Goal: Task Accomplishment & Management: Manage account settings

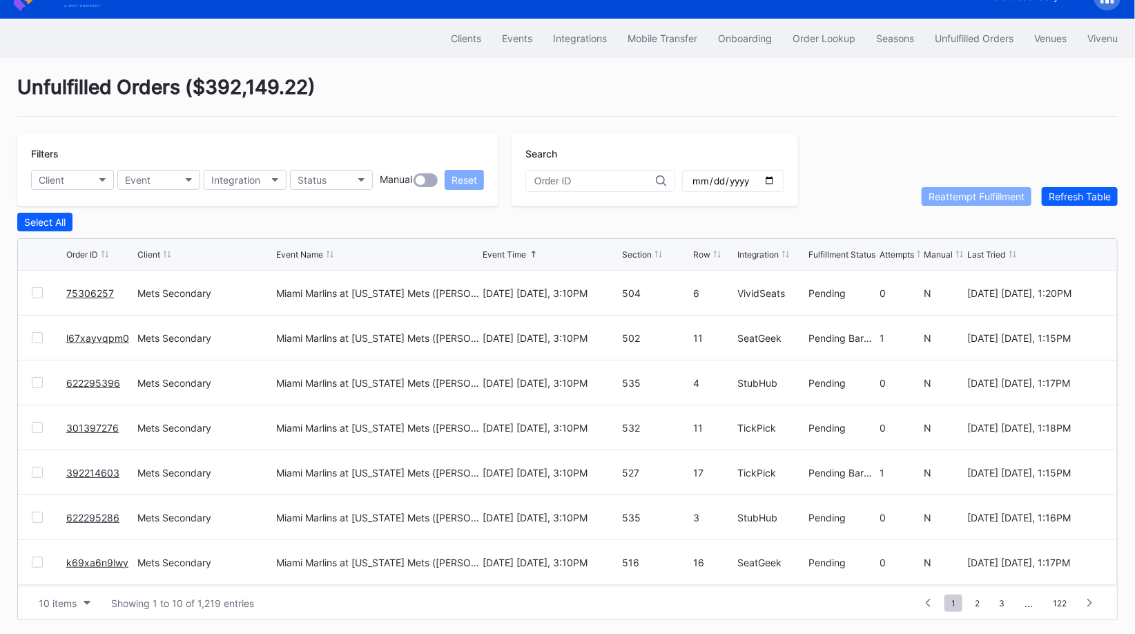
scroll to position [26, 0]
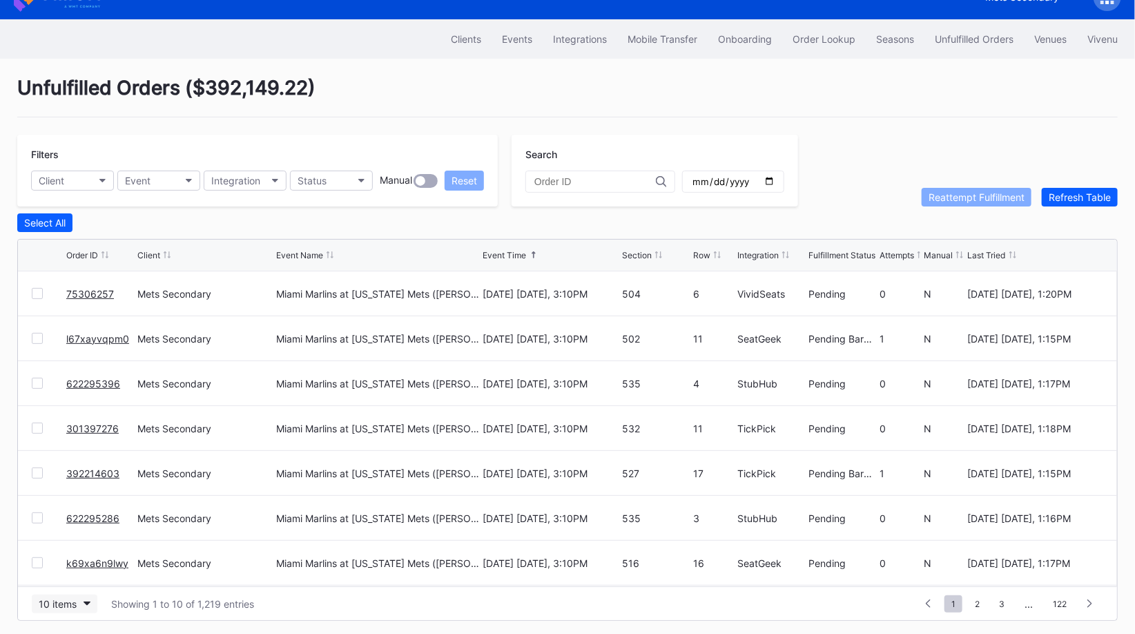
click at [66, 606] on button "10 items" at bounding box center [65, 604] width 66 height 19
click at [73, 514] on div "50 items" at bounding box center [61, 515] width 39 height 12
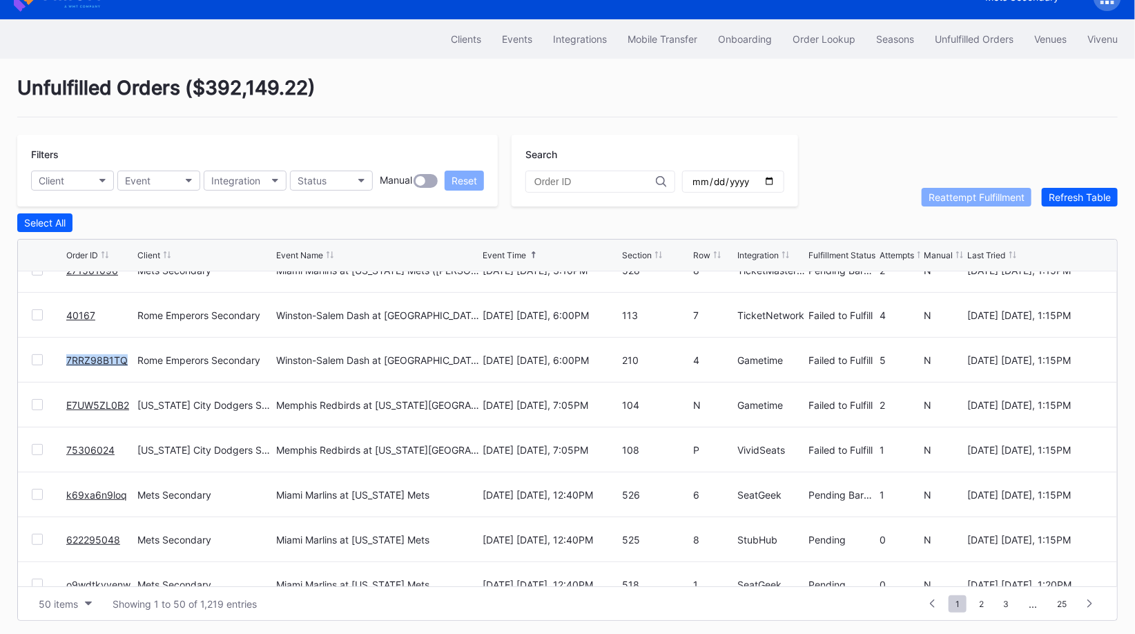
scroll to position [1294, 0]
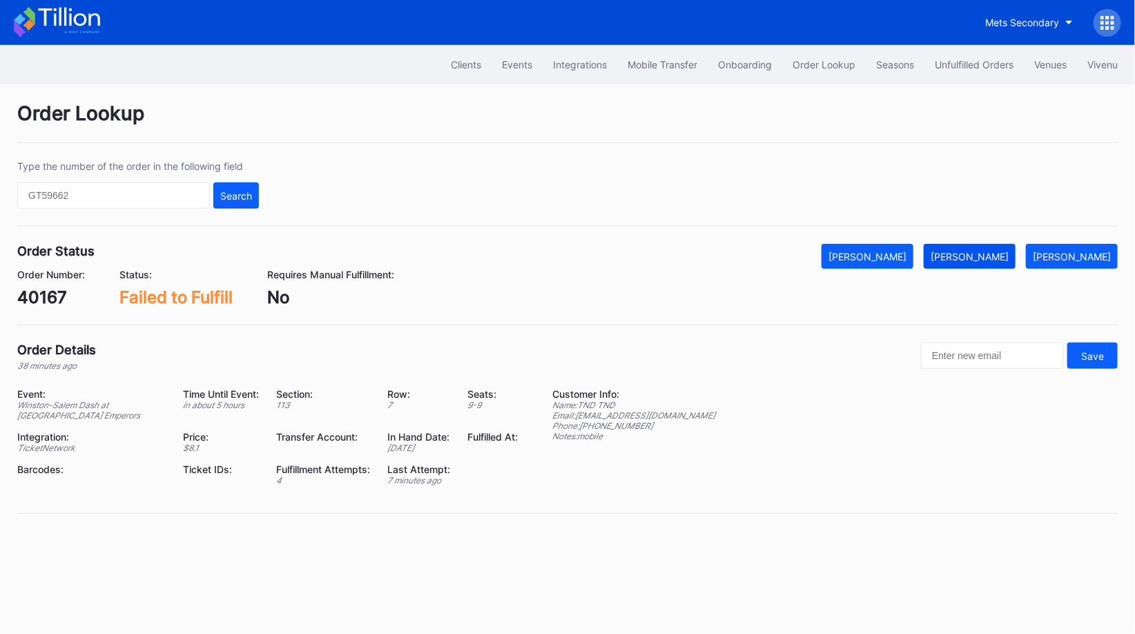
click at [1006, 258] on div "[PERSON_NAME]" at bounding box center [970, 257] width 78 height 12
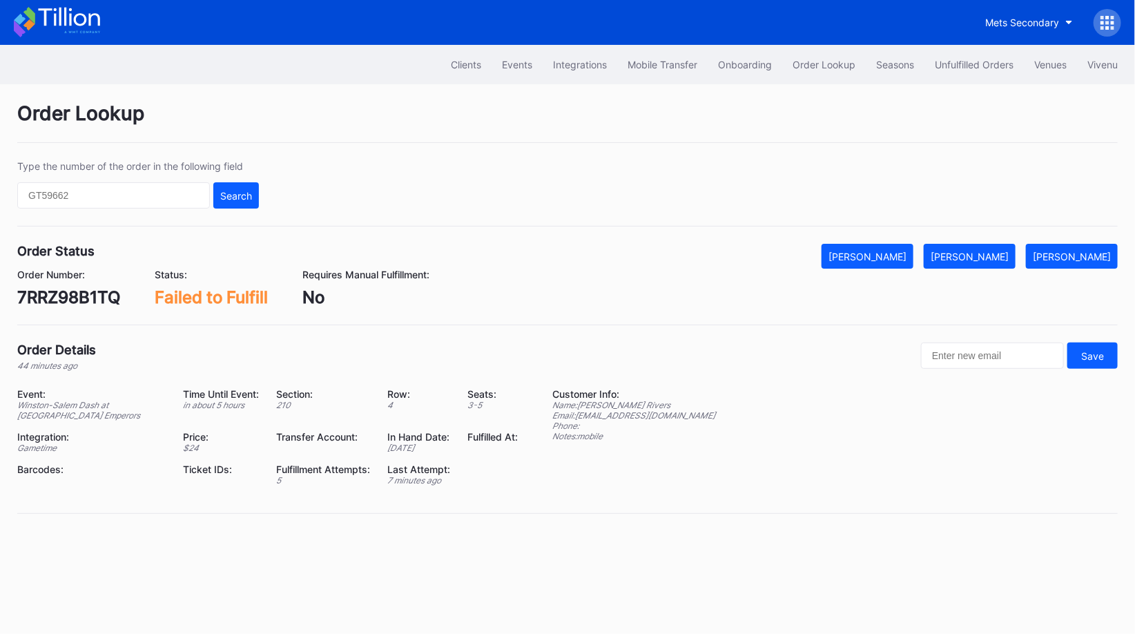
click at [109, 294] on div "7RRZ98B1TQ" at bounding box center [68, 297] width 103 height 20
copy div "7RRZ98B1TQ"
click at [1009, 244] on button "Mark Fulfilled" at bounding box center [970, 256] width 92 height 25
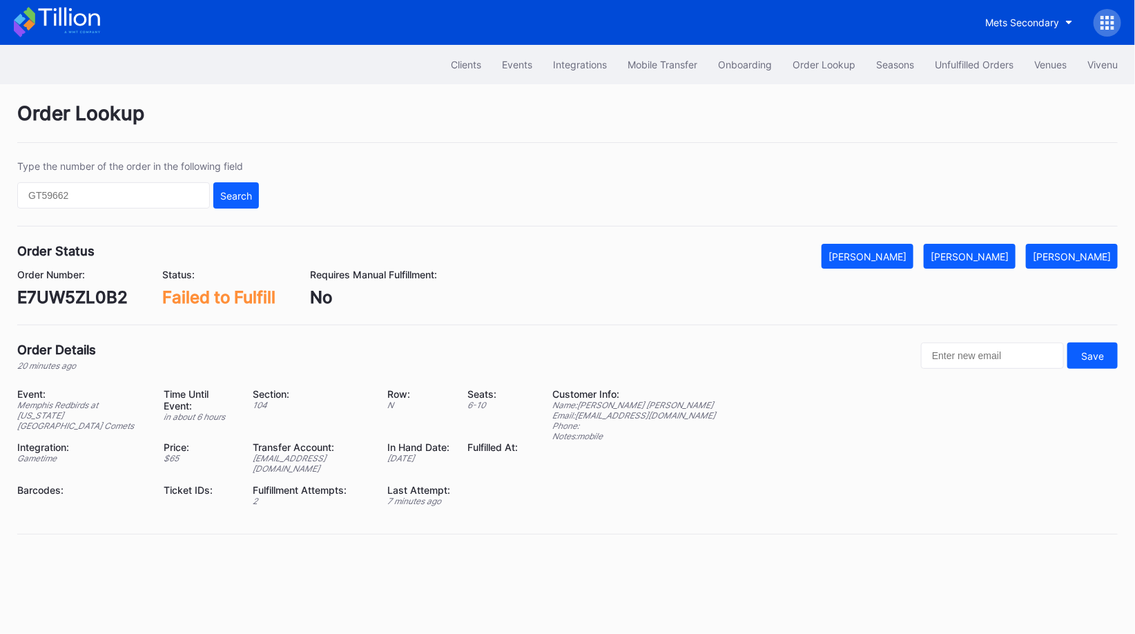
click at [84, 294] on div "E7UW5ZL0B2" at bounding box center [72, 297] width 111 height 20
copy div "E7UW5ZL0B2"
click at [1009, 251] on div "[PERSON_NAME]" at bounding box center [970, 257] width 78 height 12
click at [56, 296] on div "75306024" at bounding box center [59, 297] width 84 height 20
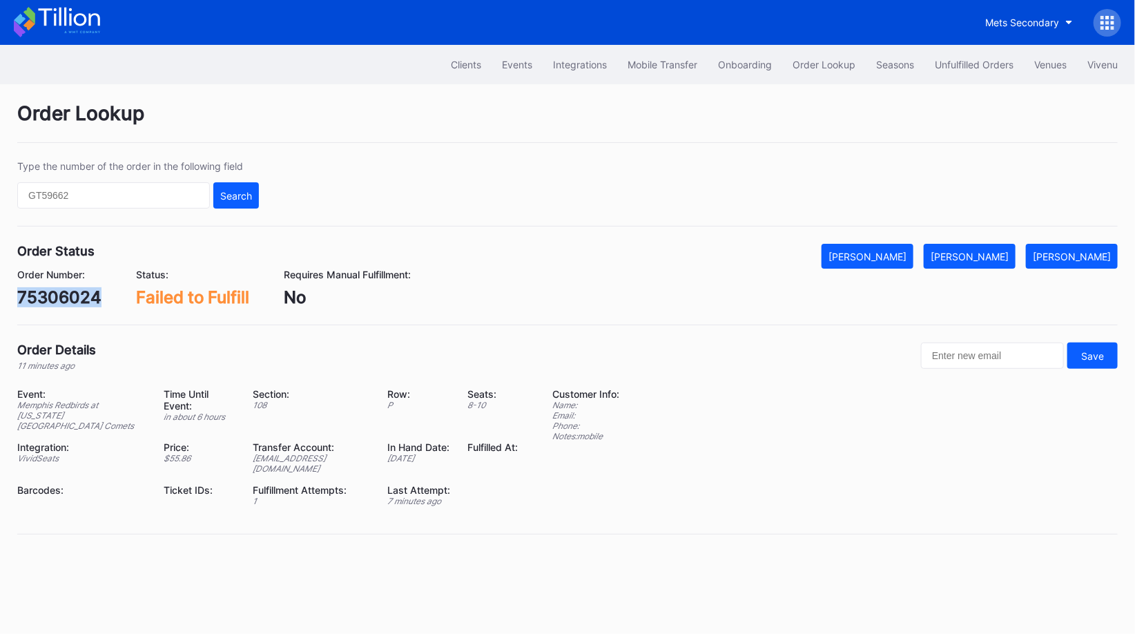
click at [56, 296] on div "75306024" at bounding box center [59, 297] width 84 height 20
copy div "75306024"
click at [990, 256] on div "[PERSON_NAME]" at bounding box center [970, 257] width 78 height 12
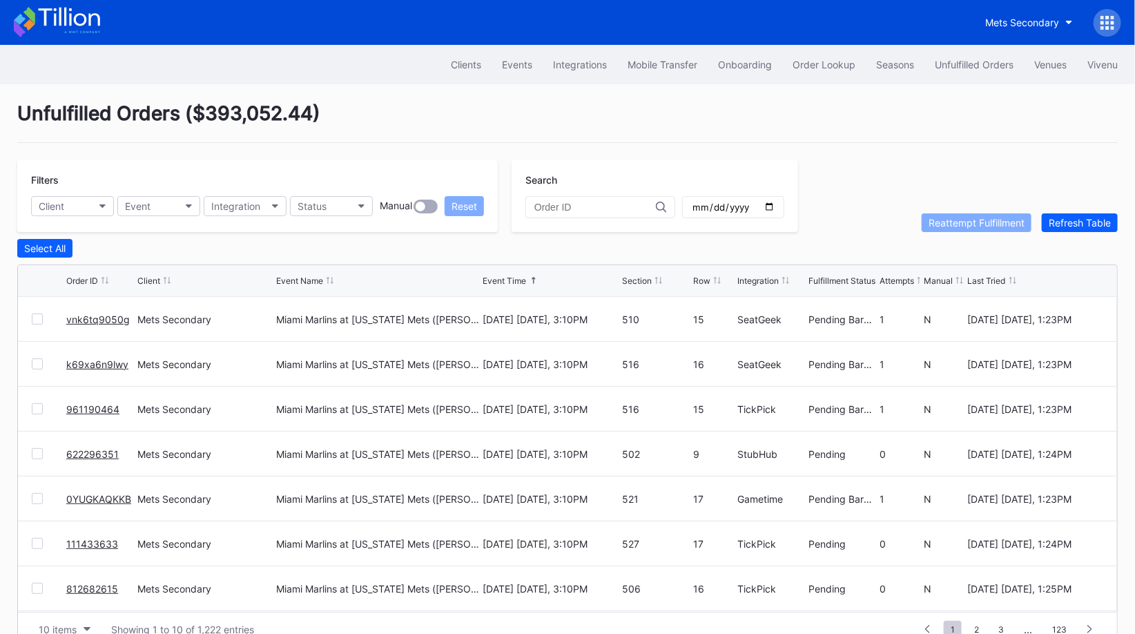
scroll to position [26, 0]
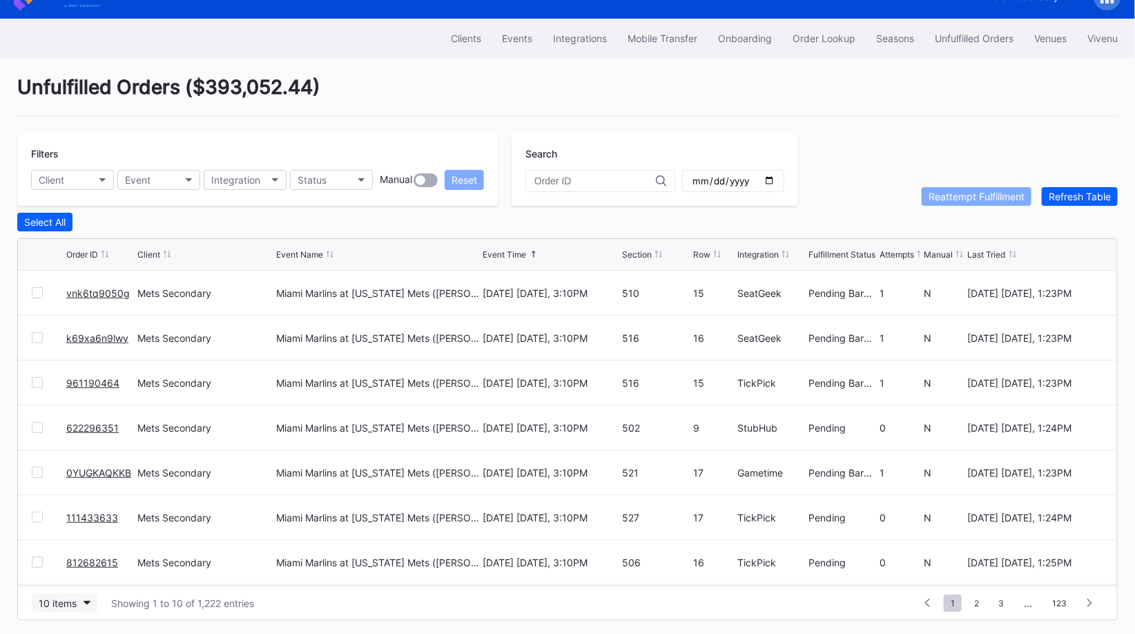
click at [82, 602] on button "10 items" at bounding box center [65, 603] width 66 height 19
click at [73, 523] on div "50 items" at bounding box center [65, 514] width 66 height 26
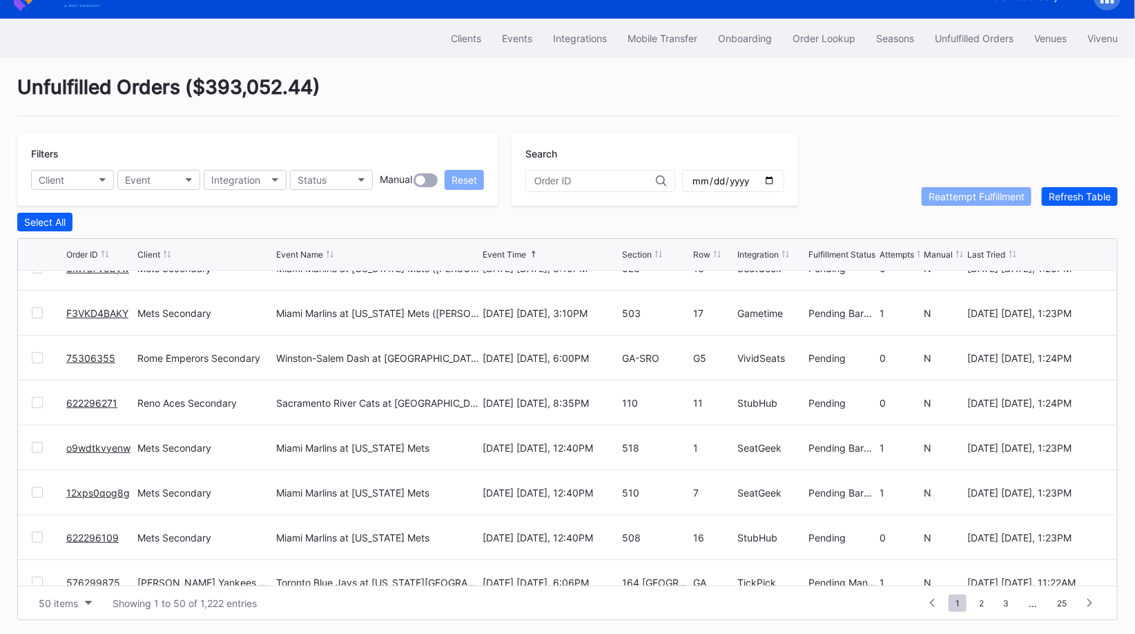
scroll to position [1384, 0]
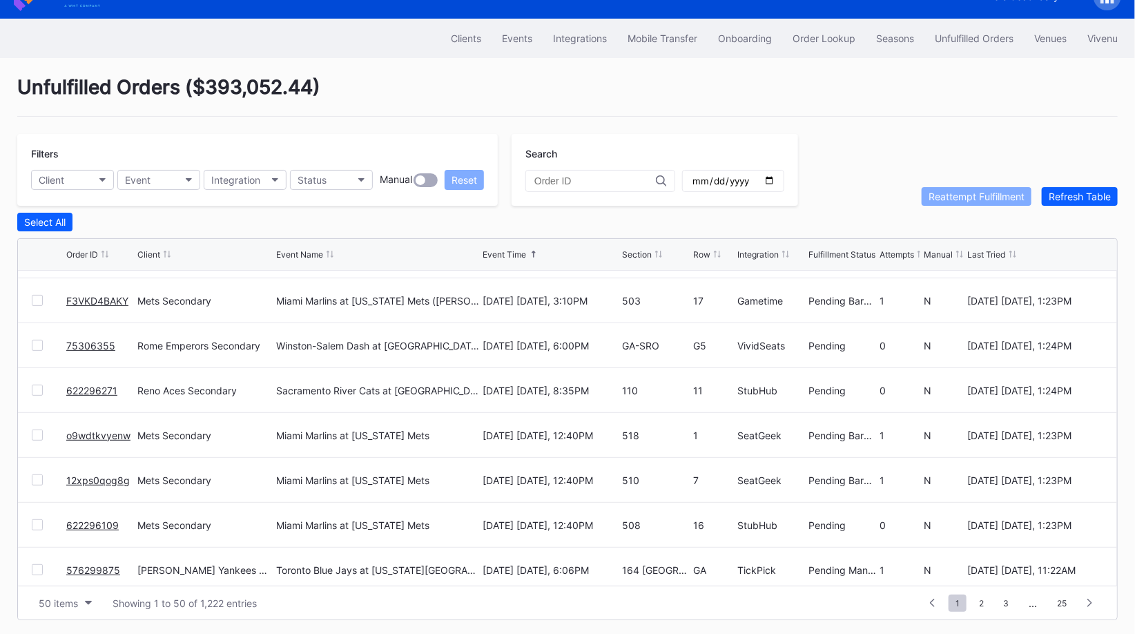
click at [93, 343] on link "75306355" at bounding box center [90, 346] width 49 height 12
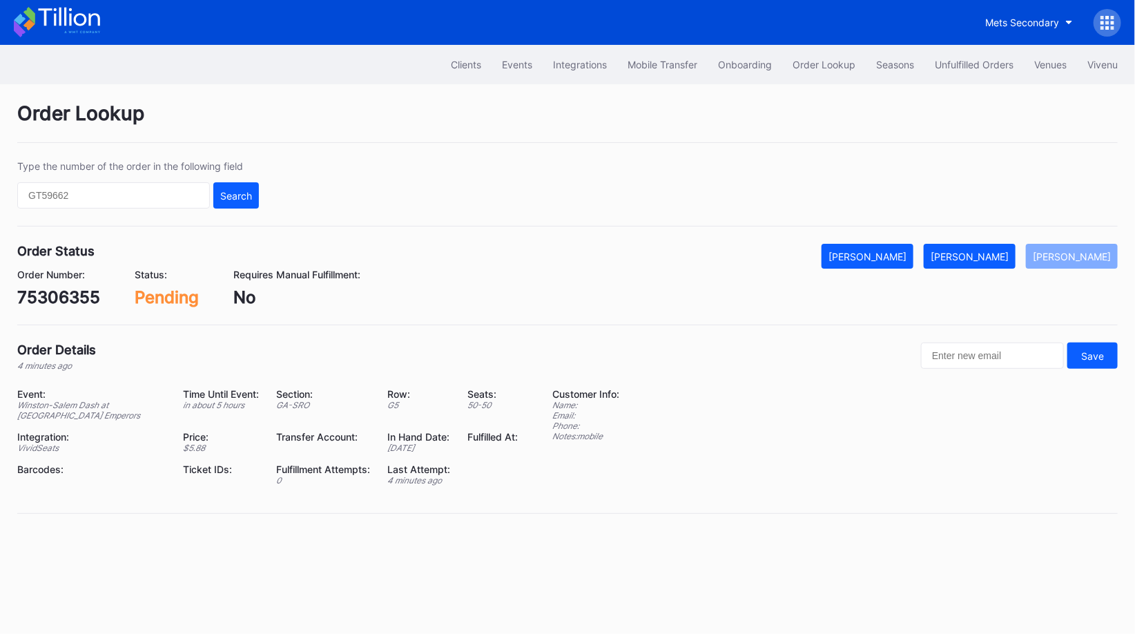
click at [82, 300] on div "75306355" at bounding box center [58, 297] width 83 height 20
copy div "75306355"
click at [1009, 251] on div "Mark Fulfilled" at bounding box center [970, 257] width 78 height 12
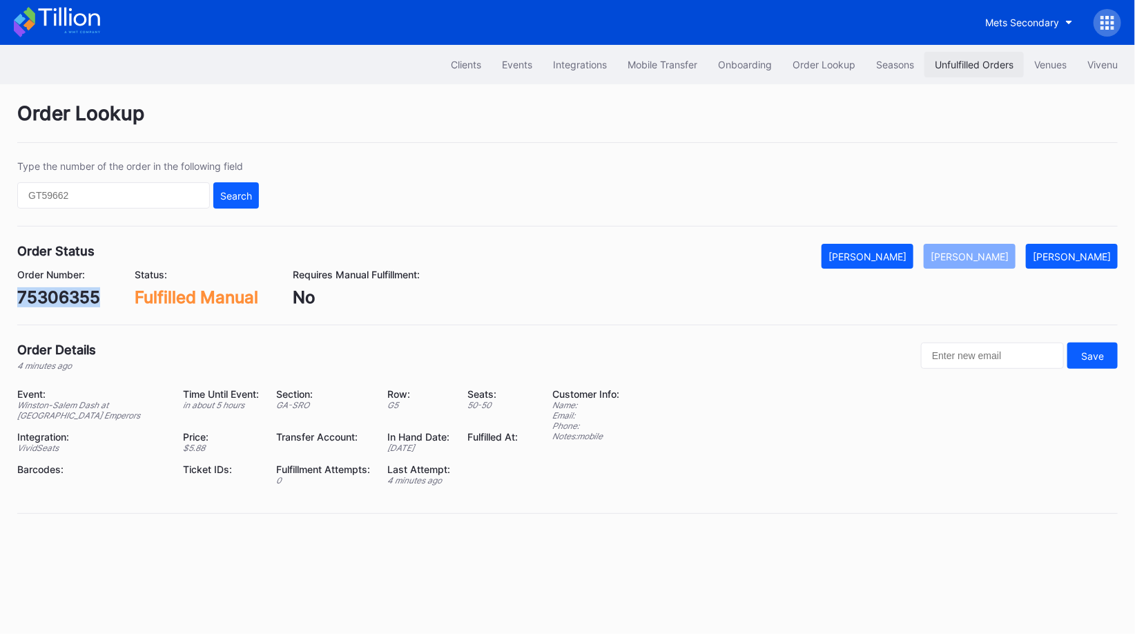
click at [964, 57] on button "Unfulfilled Orders" at bounding box center [974, 65] width 99 height 26
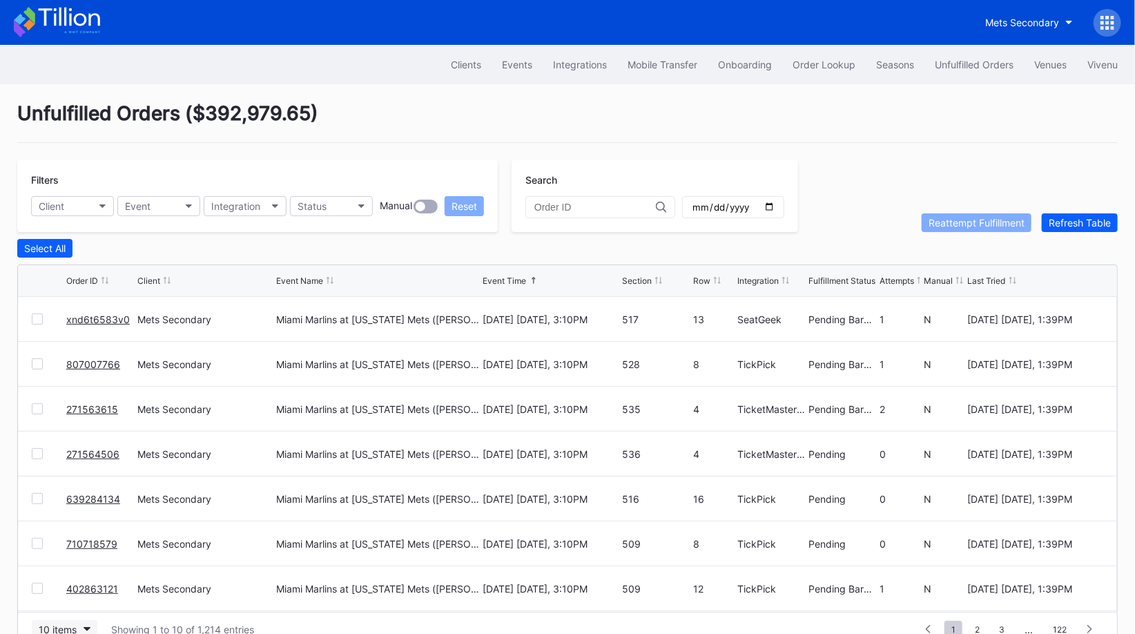
click at [70, 625] on div "10 items" at bounding box center [58, 630] width 38 height 12
click at [70, 544] on div "50 items" at bounding box center [61, 541] width 39 height 12
click at [64, 625] on div "10 items" at bounding box center [58, 630] width 38 height 12
click at [51, 548] on div "50 items" at bounding box center [65, 541] width 66 height 26
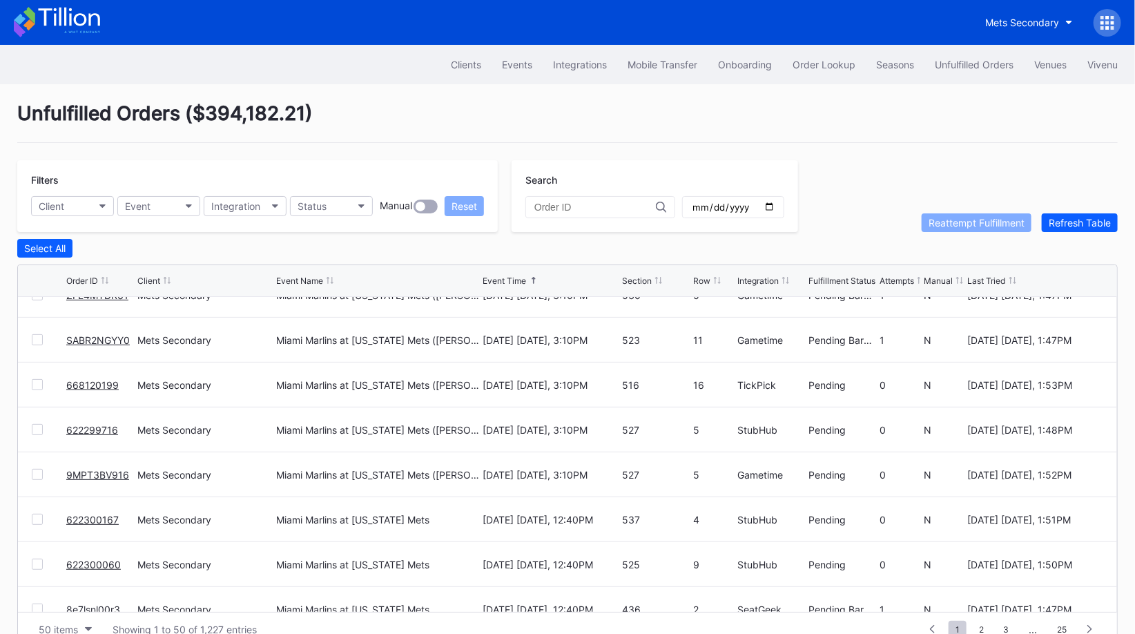
scroll to position [1214, 0]
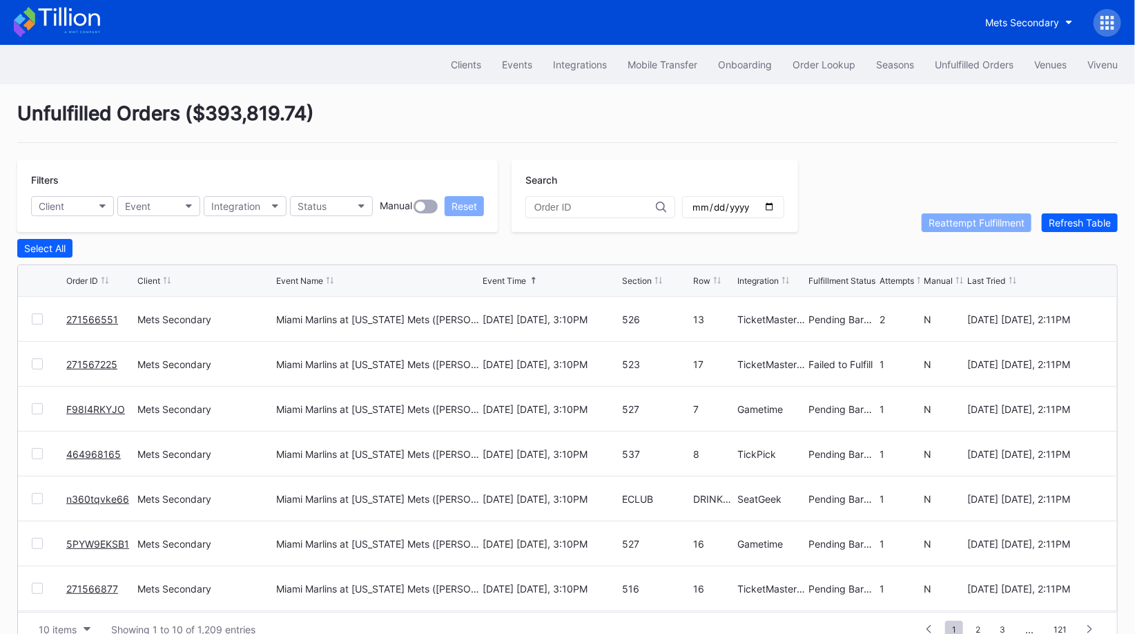
scroll to position [26, 0]
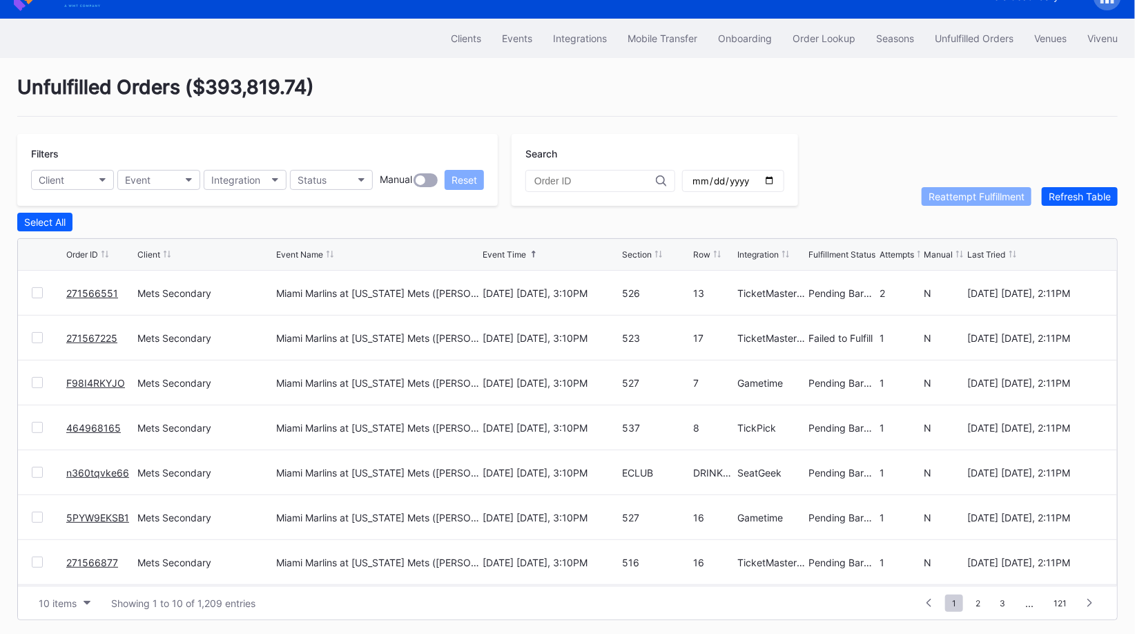
click at [71, 589] on div "10 items Showing 1 to 10 of 1,209 entries 1 ... -1 0 1 2 3 ... 121" at bounding box center [568, 603] width 1100 height 34
click at [72, 597] on div "10 items" at bounding box center [58, 603] width 38 height 12
click at [69, 519] on div "50 items" at bounding box center [61, 514] width 39 height 12
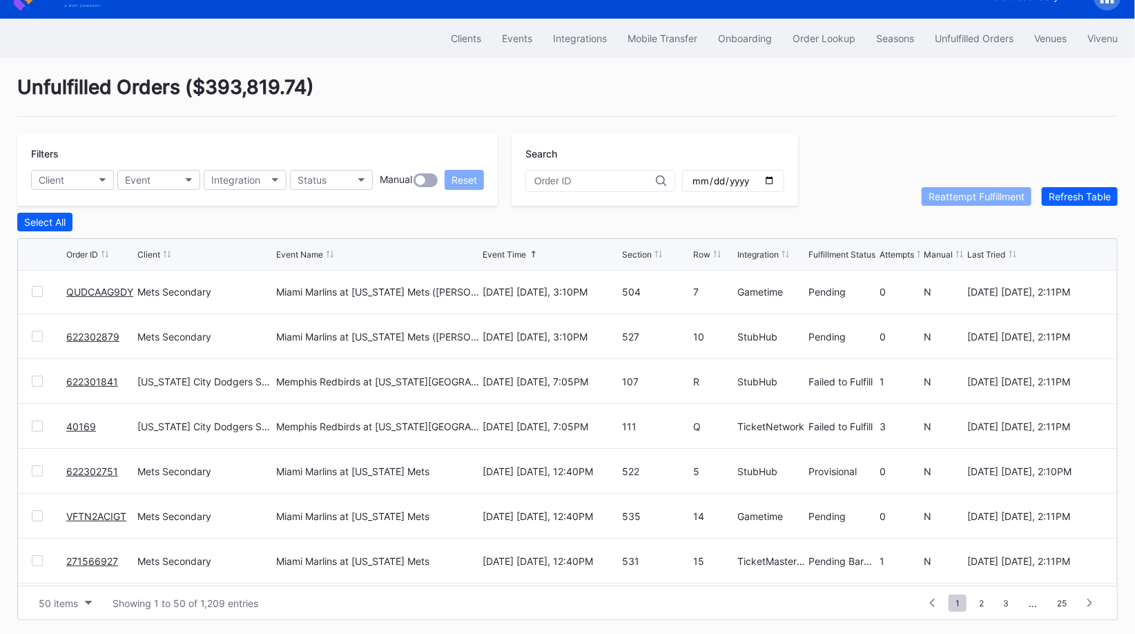
scroll to position [767, 0]
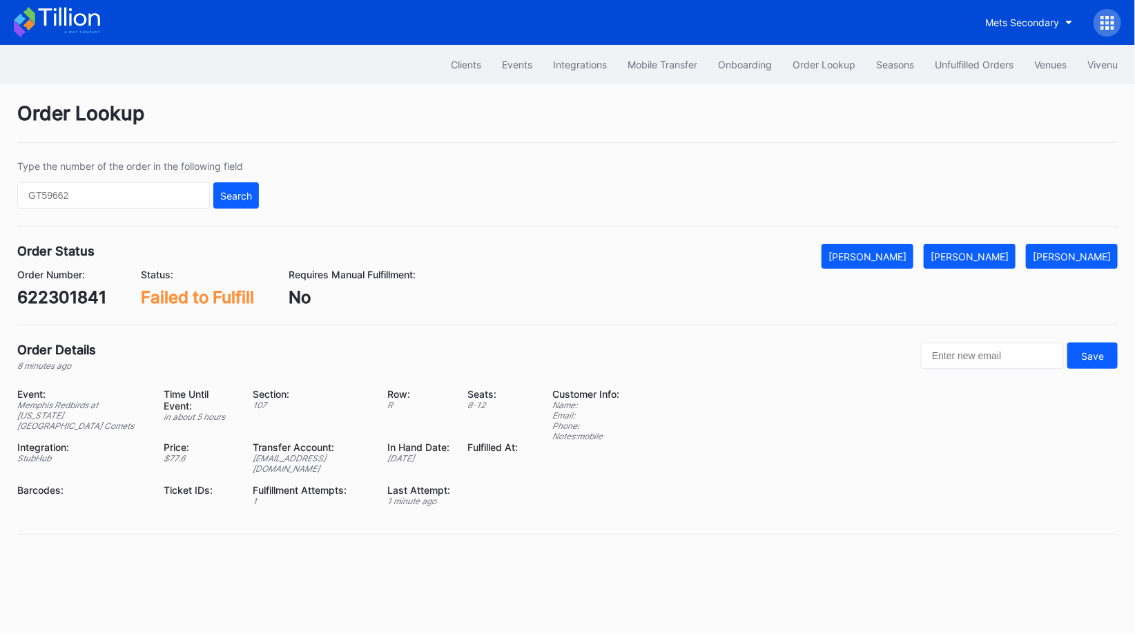
click at [80, 289] on div "622301841" at bounding box center [61, 297] width 89 height 20
click at [997, 252] on div "Mark Fulfilled" at bounding box center [970, 257] width 78 height 12
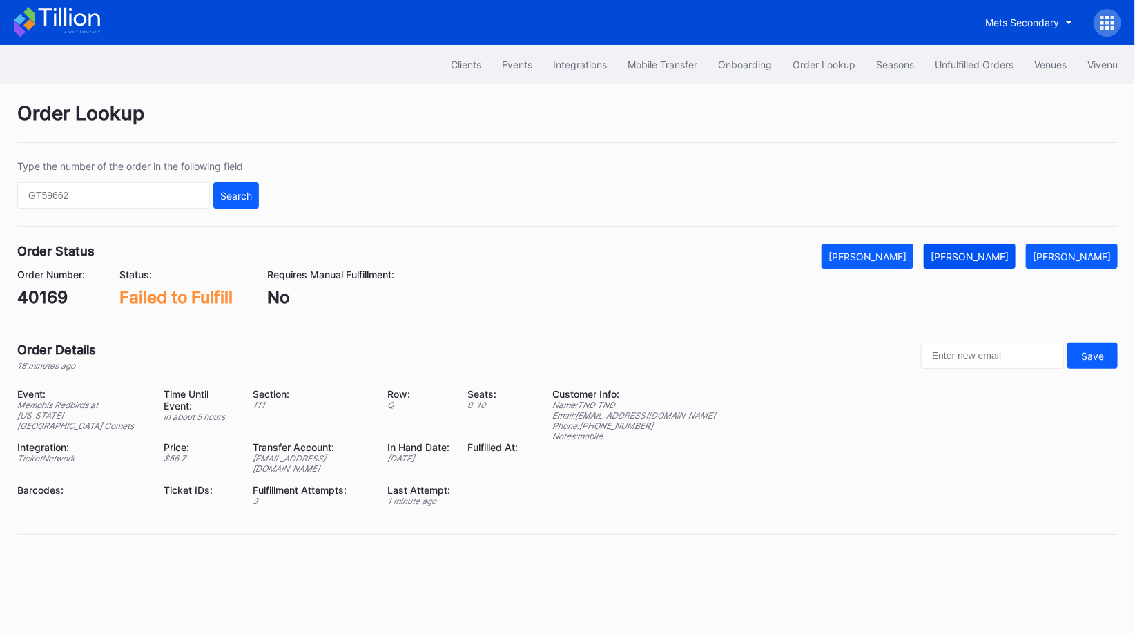
click at [1009, 258] on div "[PERSON_NAME]" at bounding box center [970, 257] width 78 height 12
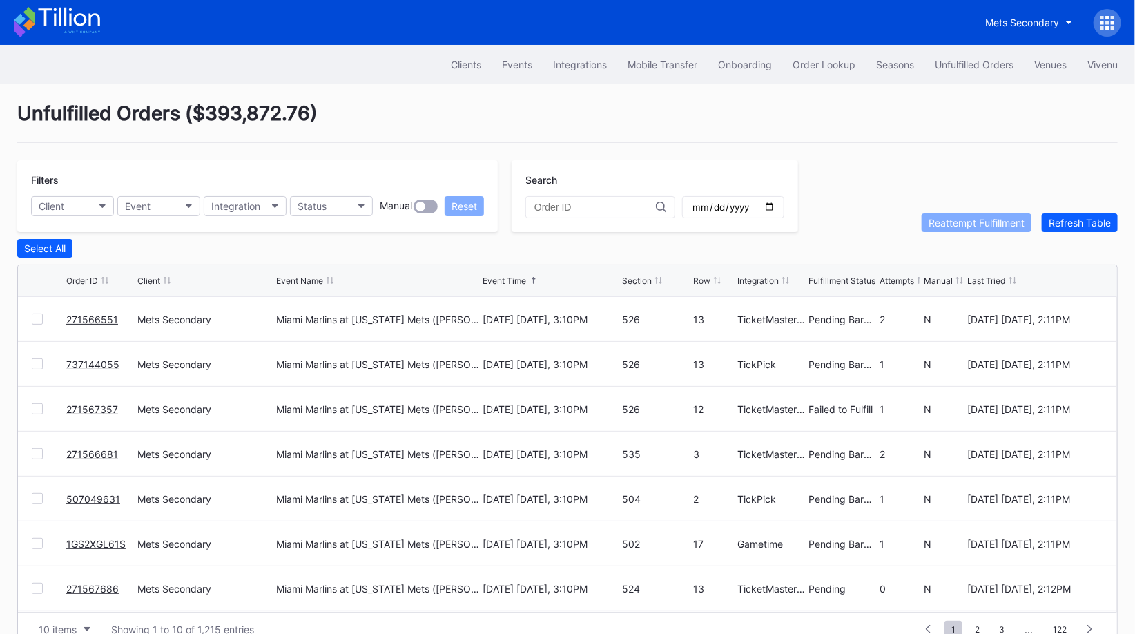
scroll to position [26, 0]
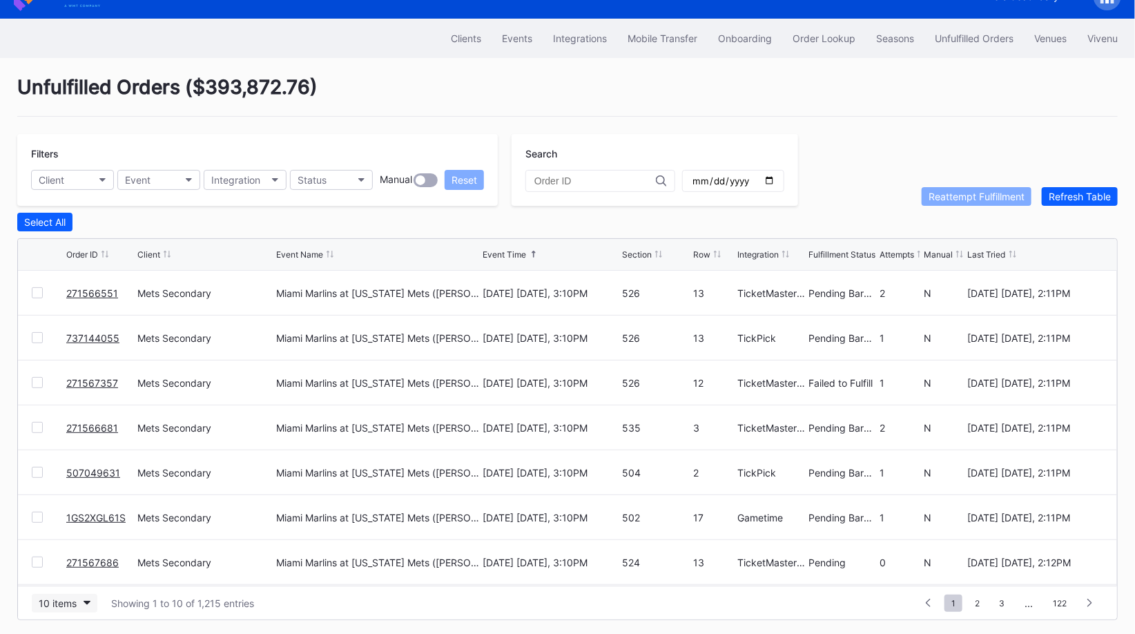
click at [62, 602] on div "10 items" at bounding box center [58, 603] width 38 height 12
click at [79, 518] on div "50 items" at bounding box center [61, 514] width 39 height 12
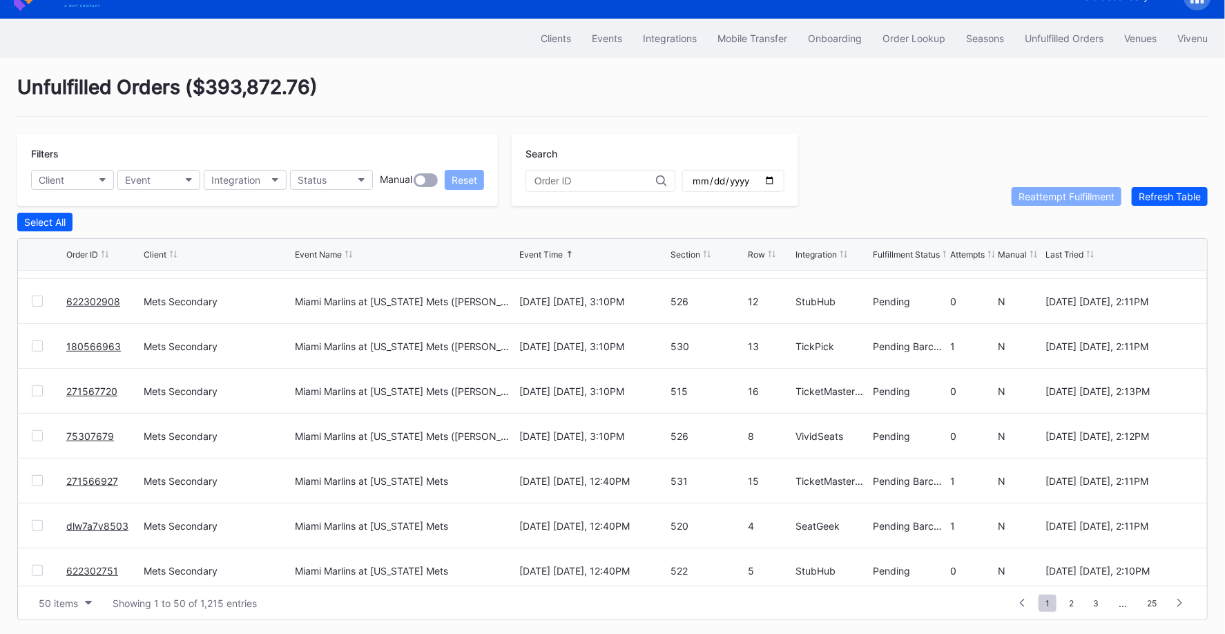
scroll to position [0, 0]
